Goal: Navigation & Orientation: Find specific page/section

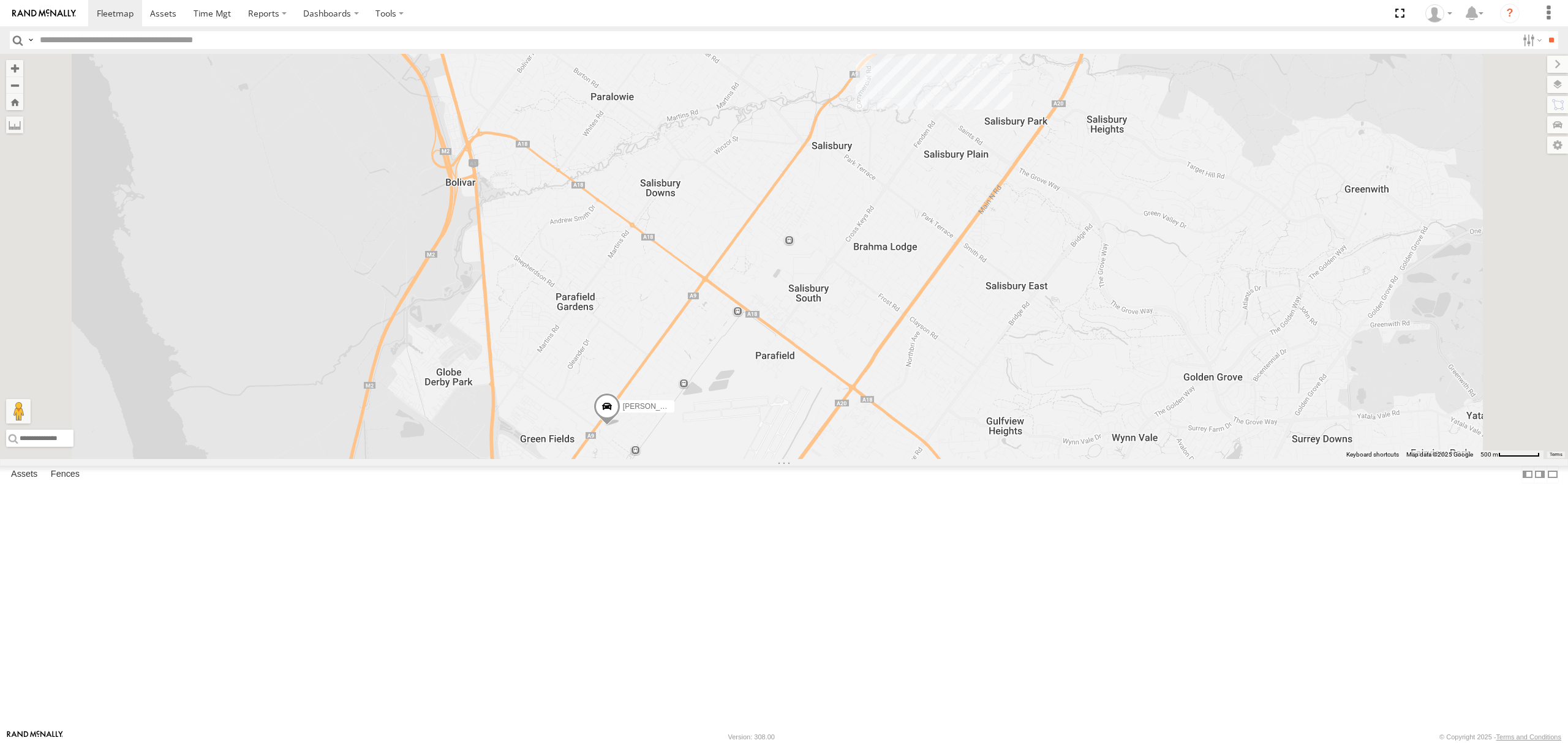
click at [0, 0] on link at bounding box center [0, 0] width 0 height 0
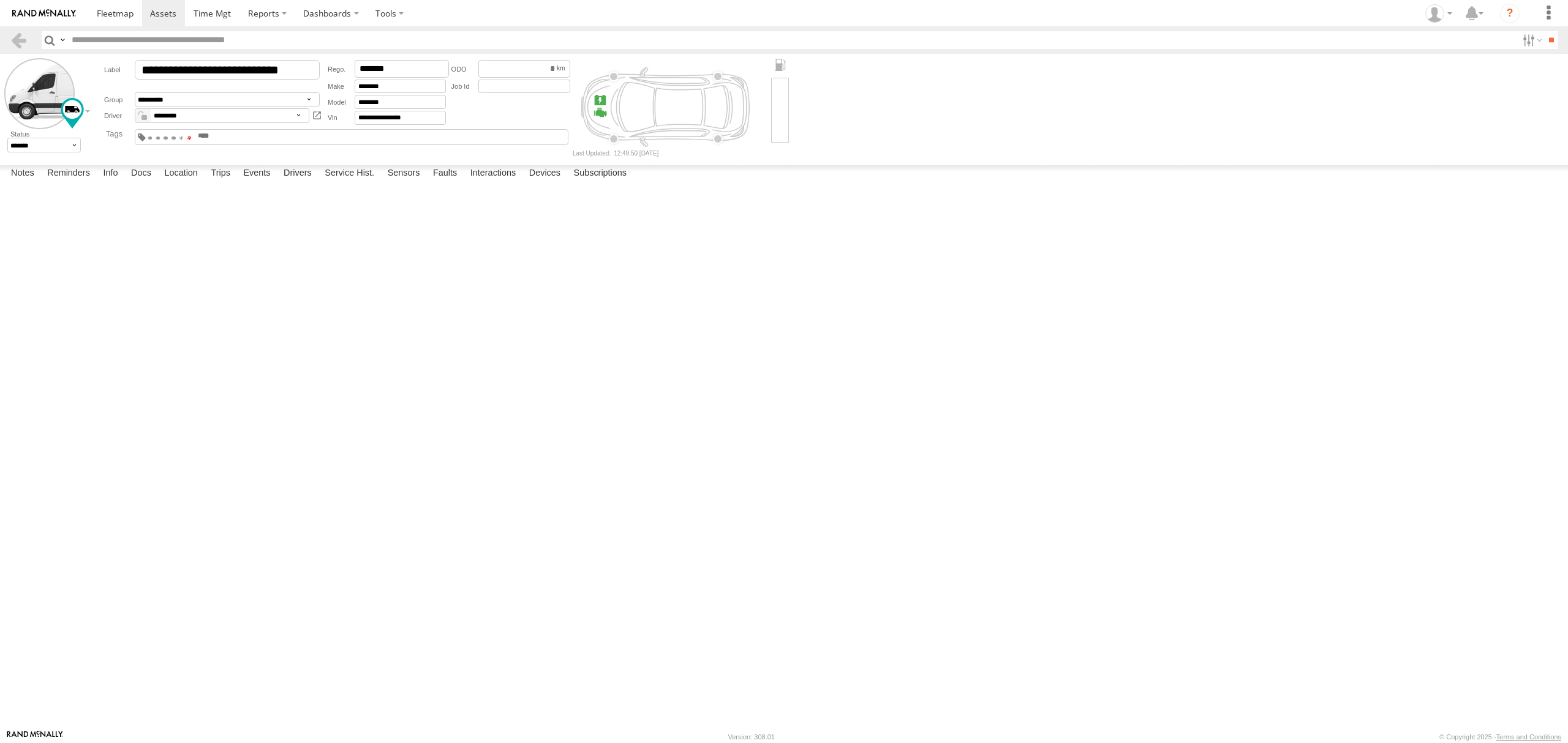
drag, startPoint x: 0, startPoint y: 0, endPoint x: 444, endPoint y: 143, distance: 466.5
click at [192, 139] on span at bounding box center [190, 137] width 5 height 3
click at [104, 10] on span at bounding box center [115, 13] width 37 height 12
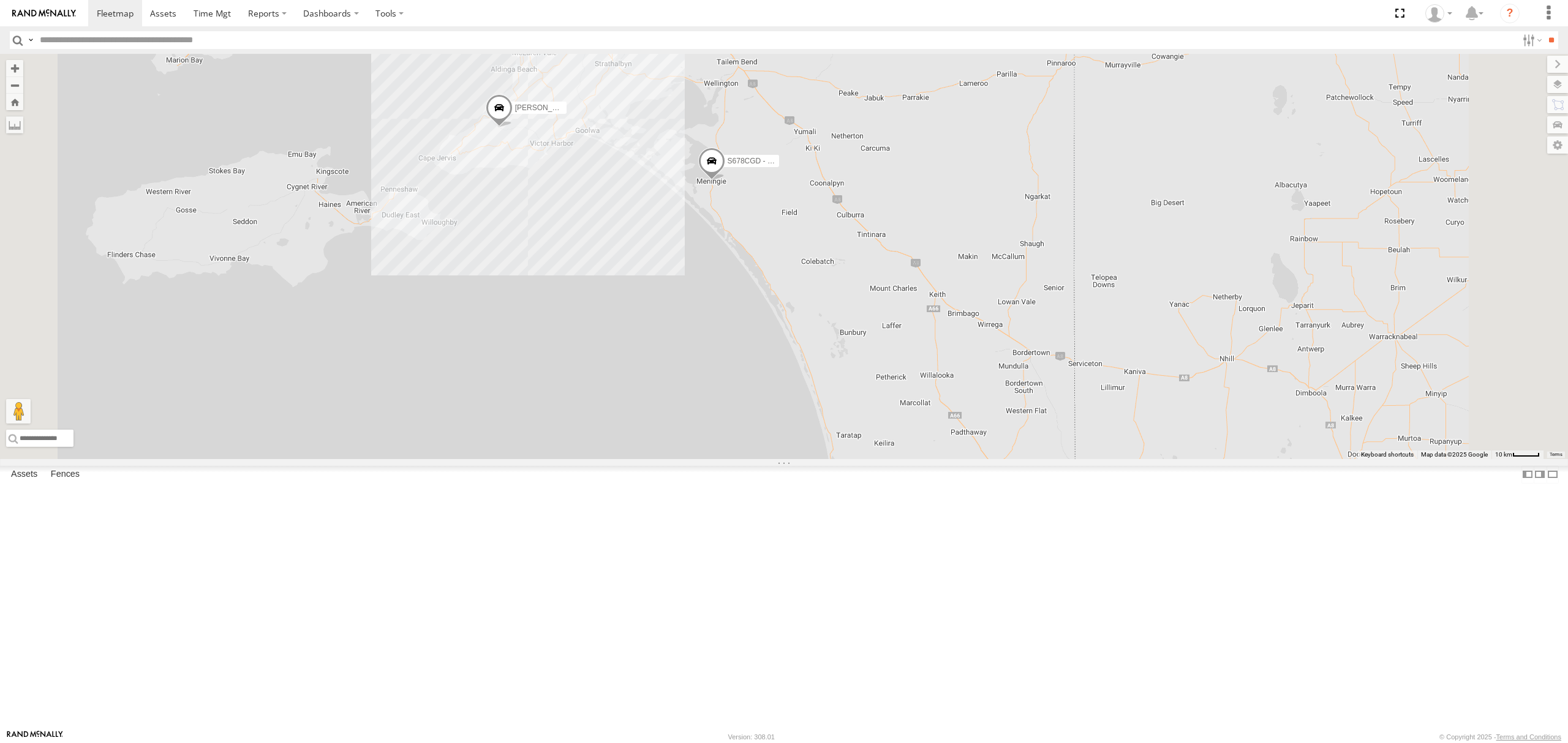
drag, startPoint x: 786, startPoint y: 272, endPoint x: 786, endPoint y: 302, distance: 30.0
click at [786, 300] on div "S168CSD - Fridge It Spaceship S678CGD - Fridge It Sprinter Divanshu Munjal 38 4…" at bounding box center [784, 257] width 1568 height 405
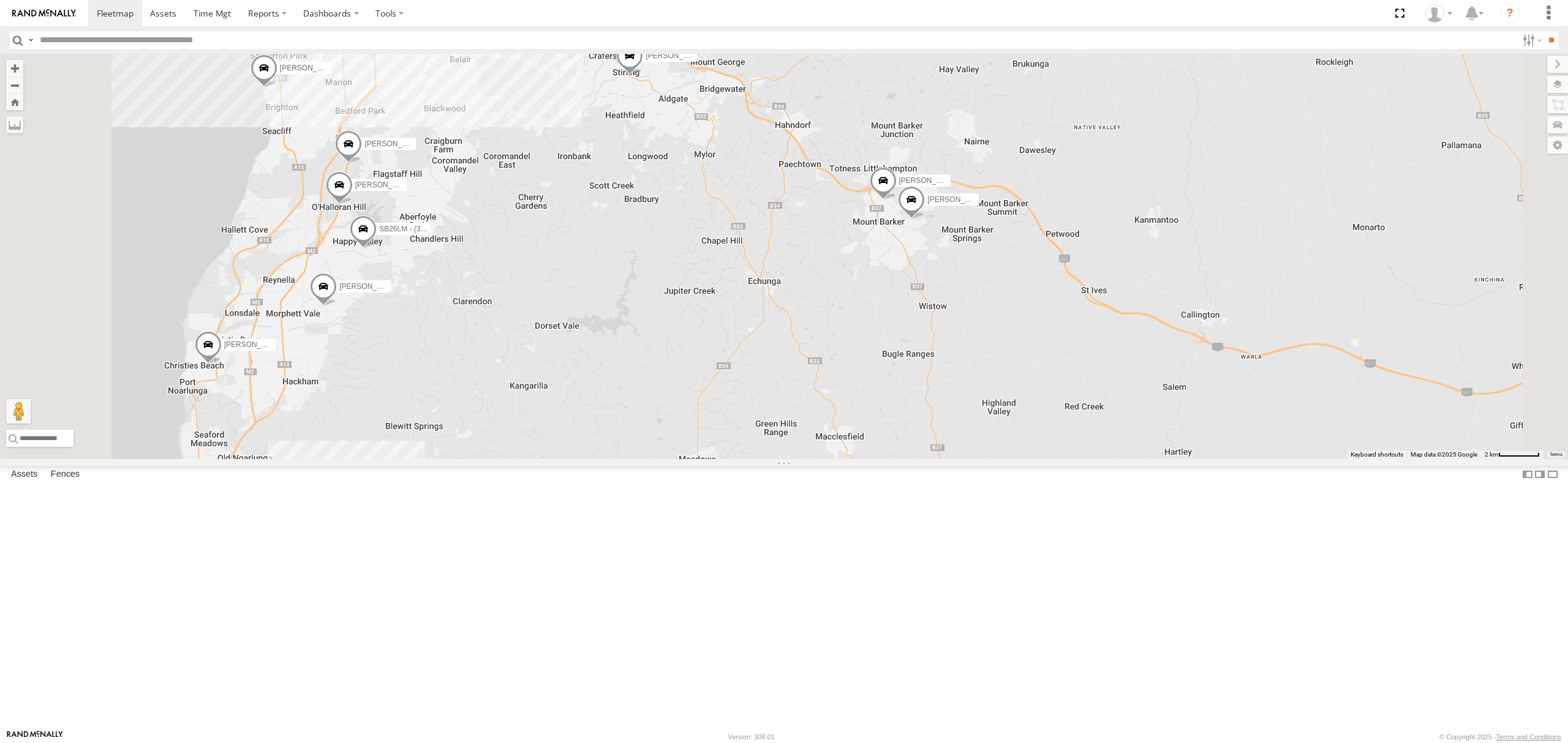
drag, startPoint x: 620, startPoint y: 320, endPoint x: 647, endPoint y: 354, distance: 43.4
click at [647, 354] on div "S168CSD - Fridge It Spaceship S678CGD - Fridge It Sprinter Divanshu Munjal Dilp…" at bounding box center [784, 257] width 1568 height 405
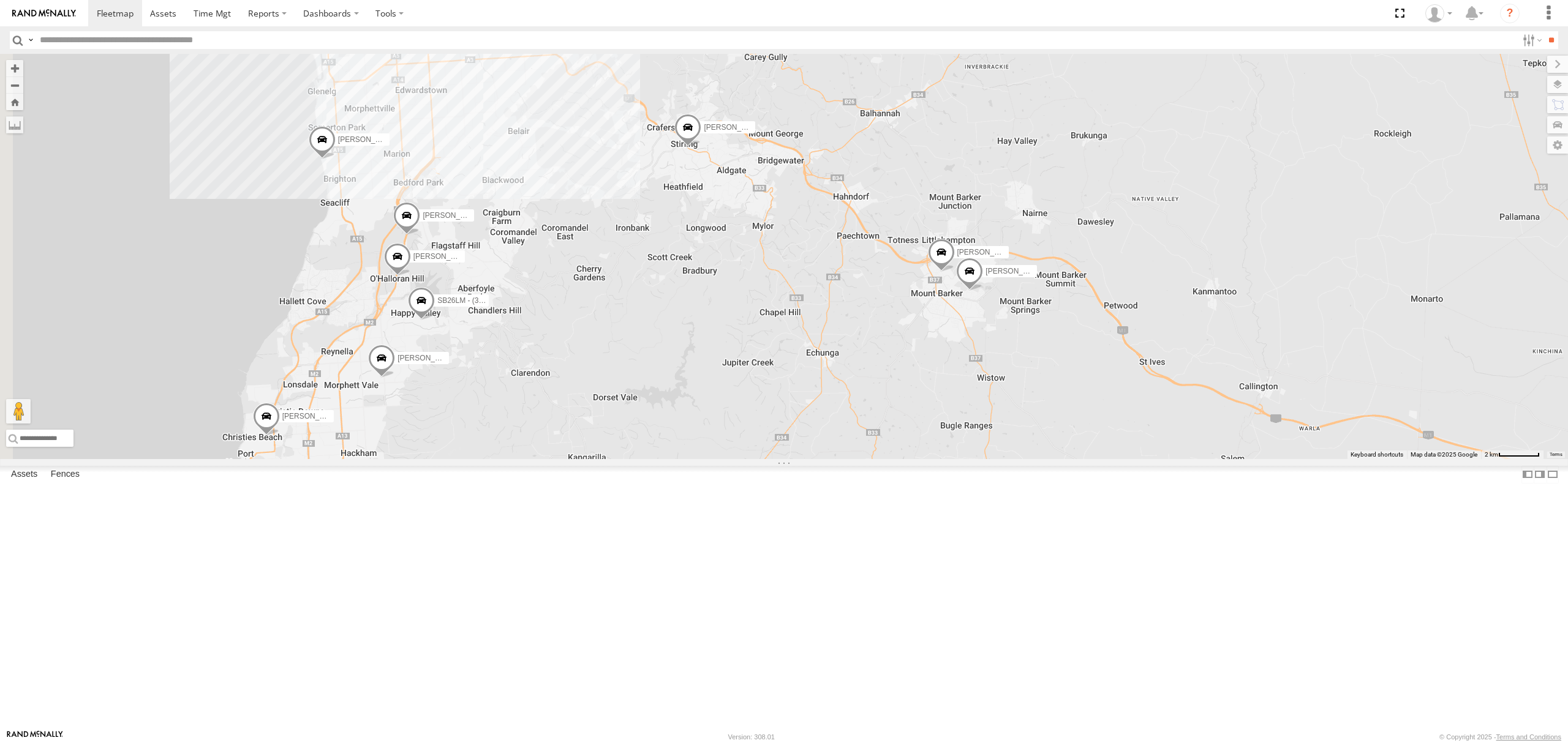
drag, startPoint x: 654, startPoint y: 266, endPoint x: 708, endPoint y: 366, distance: 113.6
click at [708, 370] on div "S168CSD - Fridge It Spaceship S678CGD - Fridge It Sprinter Divanshu Munjal Dilp…" at bounding box center [784, 257] width 1568 height 405
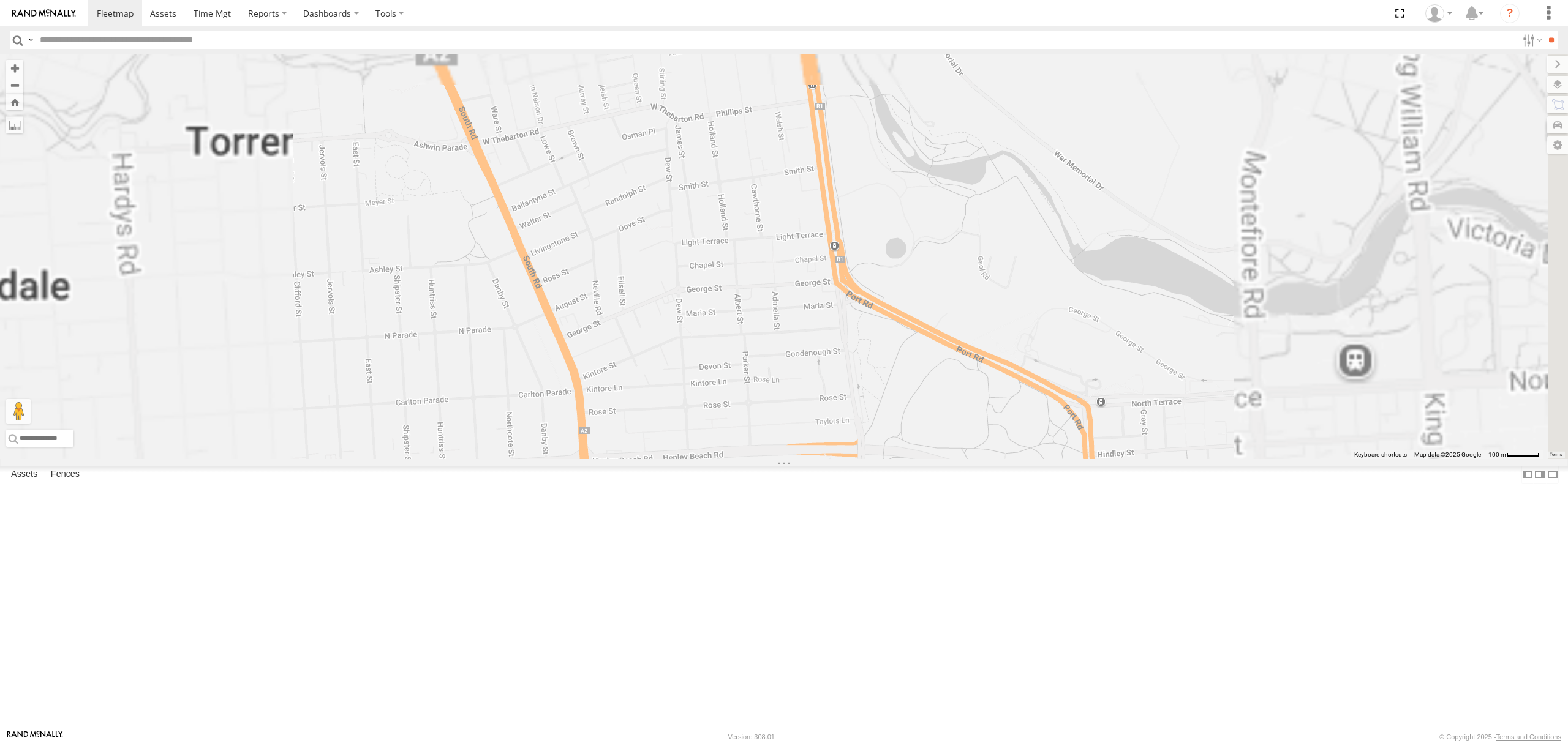
drag, startPoint x: 669, startPoint y: 355, endPoint x: 669, endPoint y: 387, distance: 32.0
click at [669, 387] on div "SB25LM - (6P HINO) R6 Dharambir Singh Domenic Lagana Simranjit Singh Hardeep Si…" at bounding box center [784, 257] width 1568 height 405
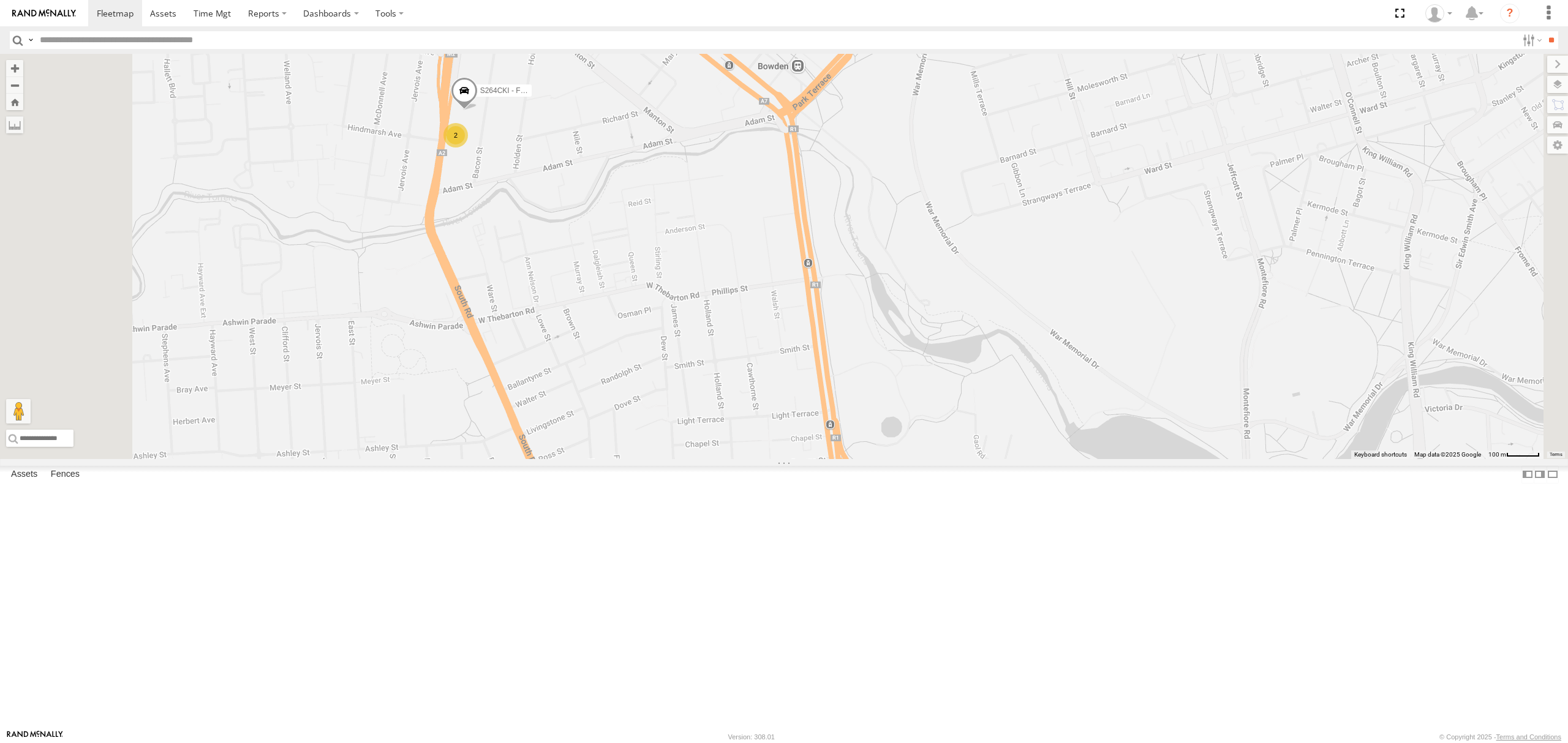
drag, startPoint x: 707, startPoint y: 261, endPoint x: 707, endPoint y: 332, distance: 71.0
click at [707, 332] on div "SB25LM - (6P HINO) R6 Dharambir Singh Domenic Lagana Simranjit Singh Hardeep Si…" at bounding box center [784, 257] width 1568 height 405
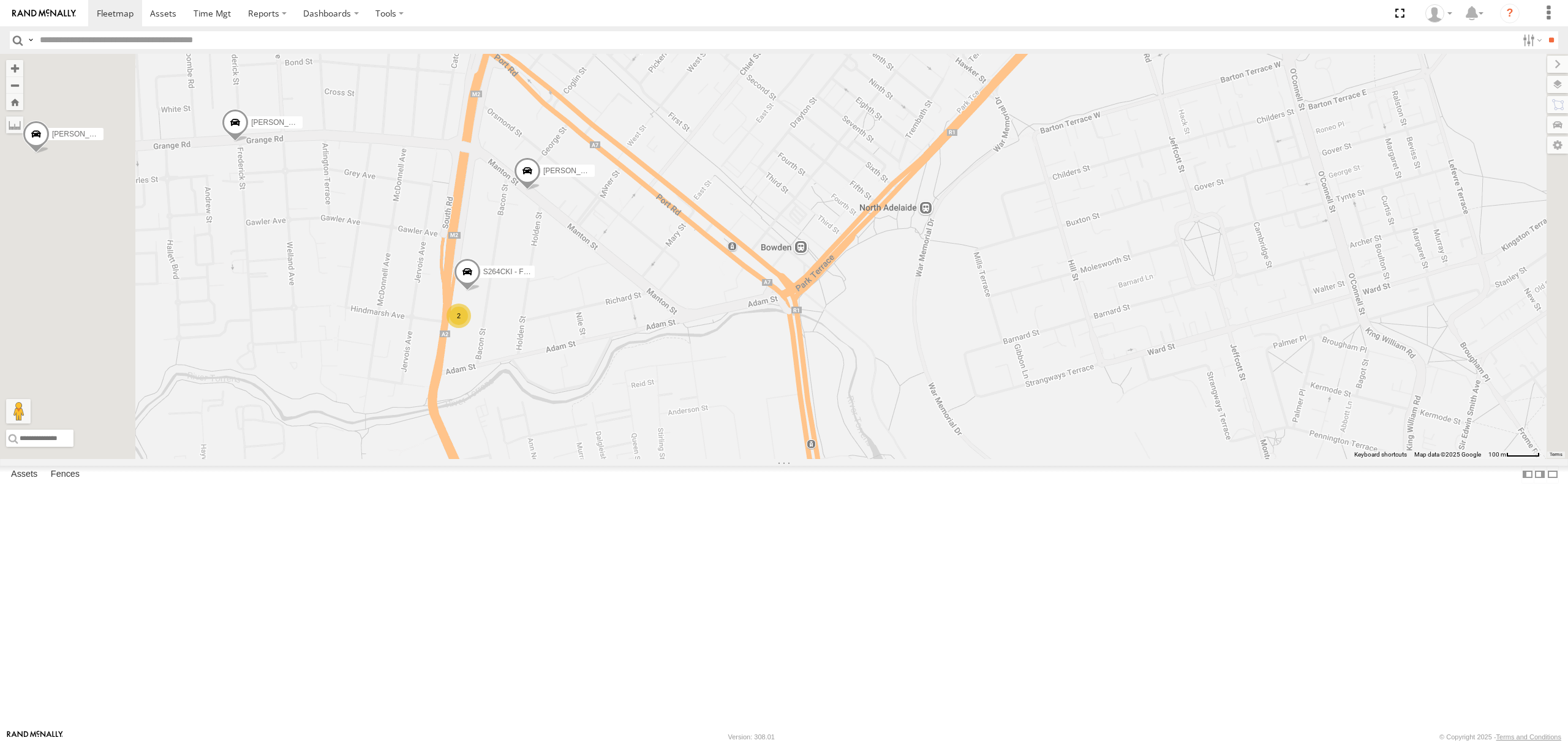
drag, startPoint x: 758, startPoint y: 346, endPoint x: 793, endPoint y: 360, distance: 37.7
click at [792, 360] on div "SB25LM - (6P HINO) R6 Dharambir Singh Domenic Lagana Simranjit Singh Hardeep Si…" at bounding box center [784, 257] width 1568 height 405
